Goal: Task Accomplishment & Management: Manage account settings

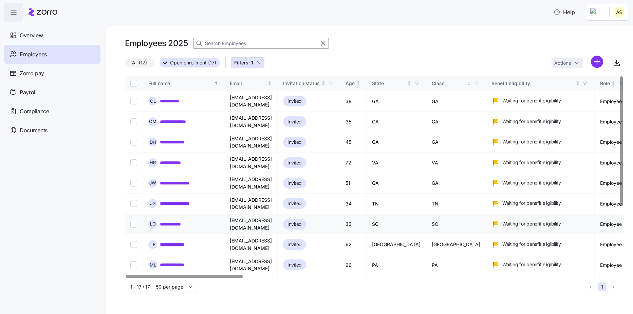
click at [134, 221] on input "Select record 7" at bounding box center [133, 224] width 7 height 7
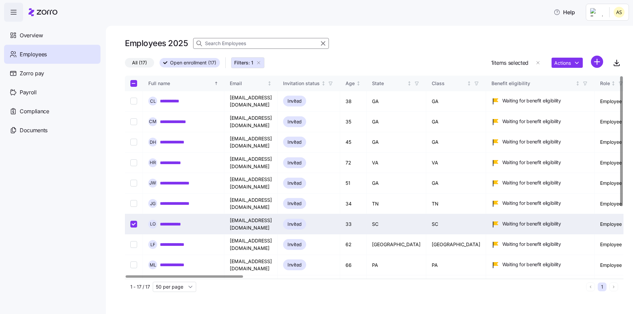
click at [134, 221] on input "Select record 7" at bounding box center [133, 224] width 7 height 7
checkbox input "false"
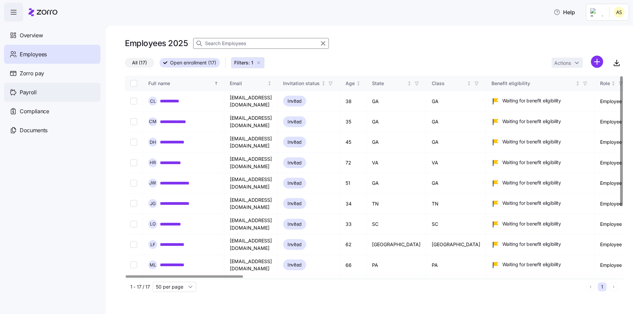
click at [40, 89] on div "Payroll" at bounding box center [52, 92] width 96 height 19
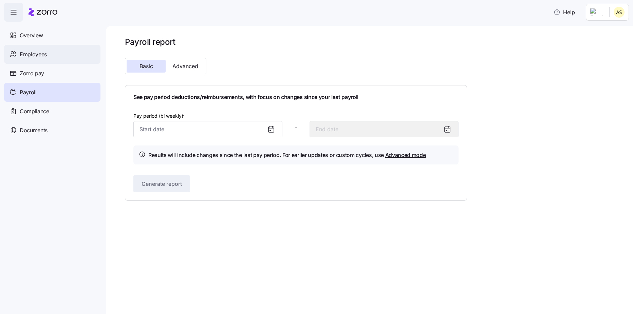
click at [32, 55] on span "Employees" at bounding box center [33, 54] width 27 height 8
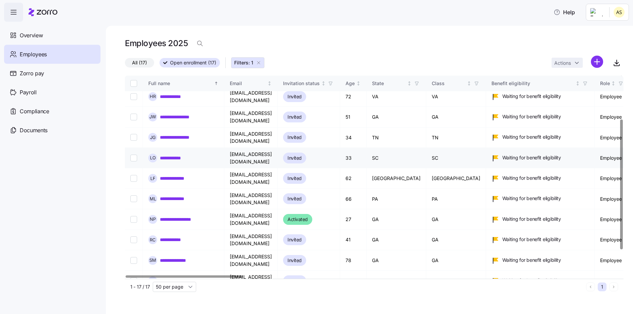
scroll to position [68, 0]
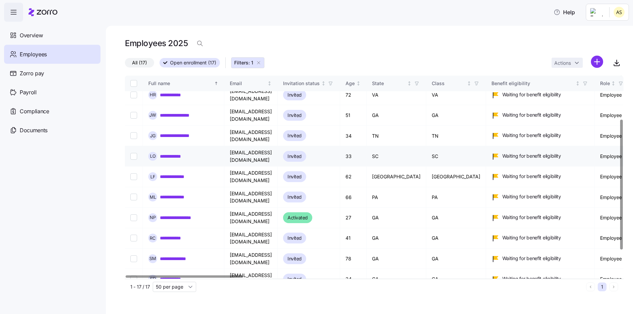
click at [133, 153] on input "Select record 7" at bounding box center [133, 156] width 7 height 7
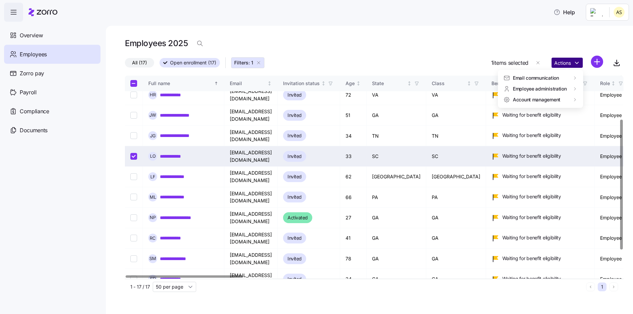
click at [573, 58] on html "**********" at bounding box center [316, 155] width 633 height 310
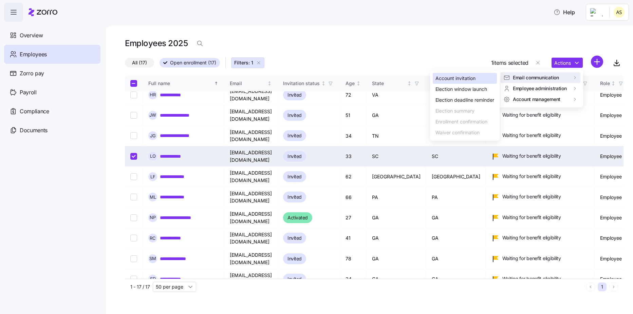
click at [466, 80] on div "Account invitation" at bounding box center [456, 78] width 40 height 7
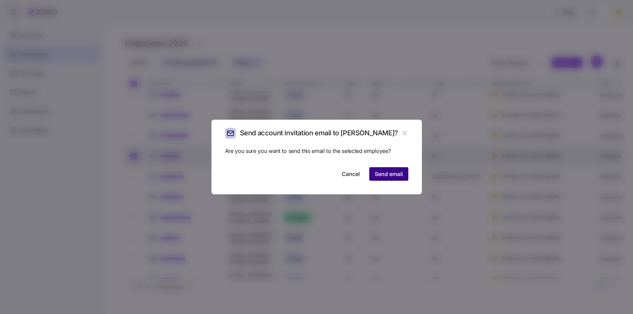
click at [386, 176] on span "Send email" at bounding box center [389, 174] width 28 height 8
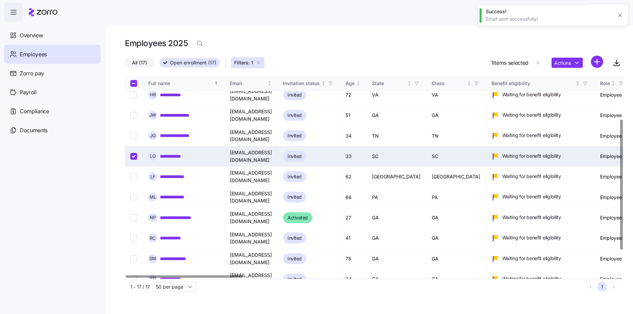
click at [131, 153] on input "Select record 7" at bounding box center [133, 156] width 7 height 7
checkbox input "false"
